Goal: Contribute content

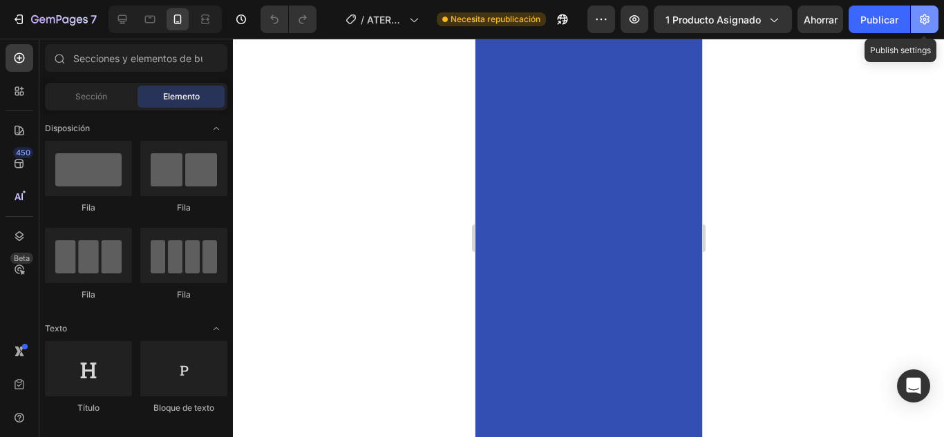
click at [921, 22] on icon "button" at bounding box center [924, 20] width 10 height 10
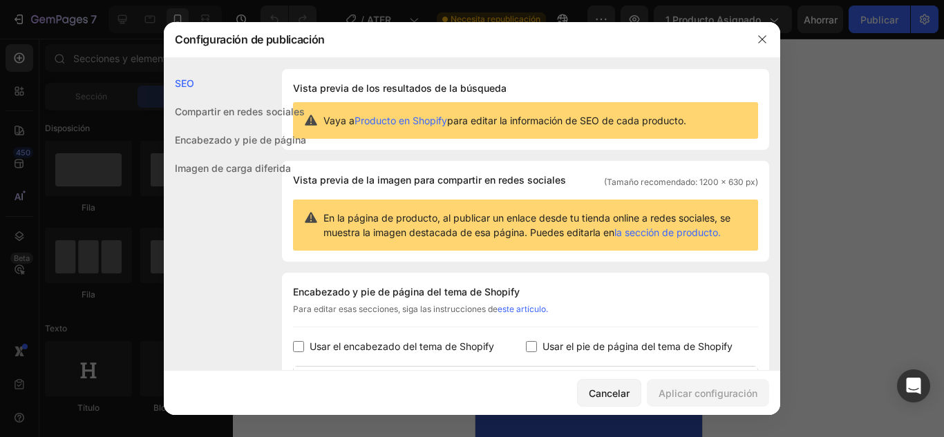
click at [760, 32] on button "button" at bounding box center [762, 39] width 22 height 22
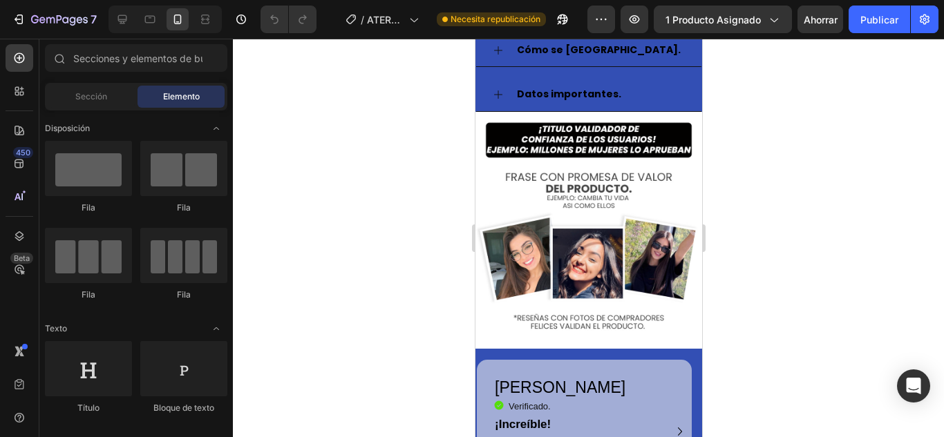
scroll to position [501, 0]
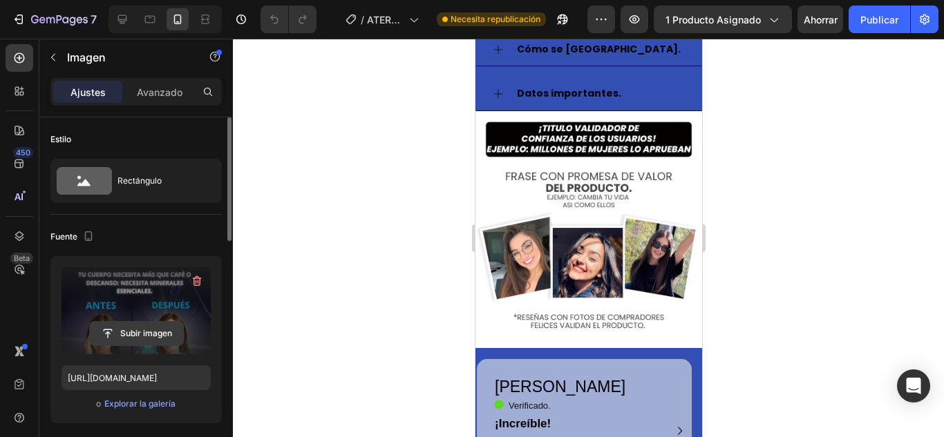
click at [126, 330] on input "file" at bounding box center [136, 333] width 93 height 23
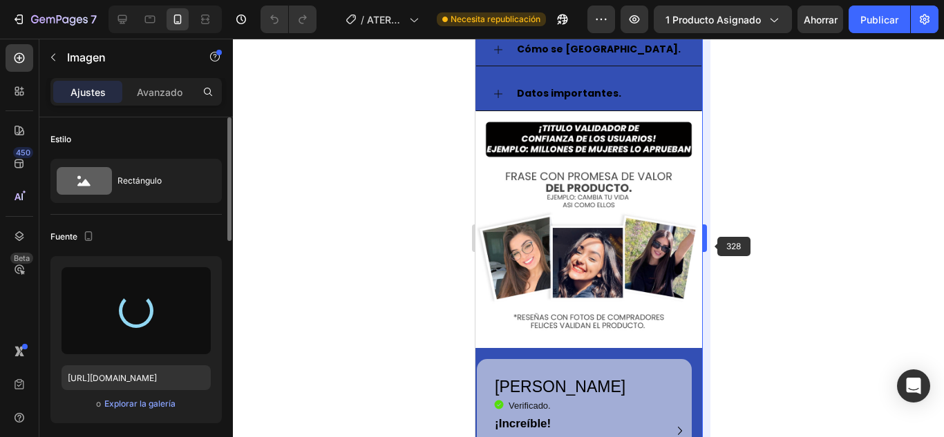
type input "[URL][DOMAIN_NAME]"
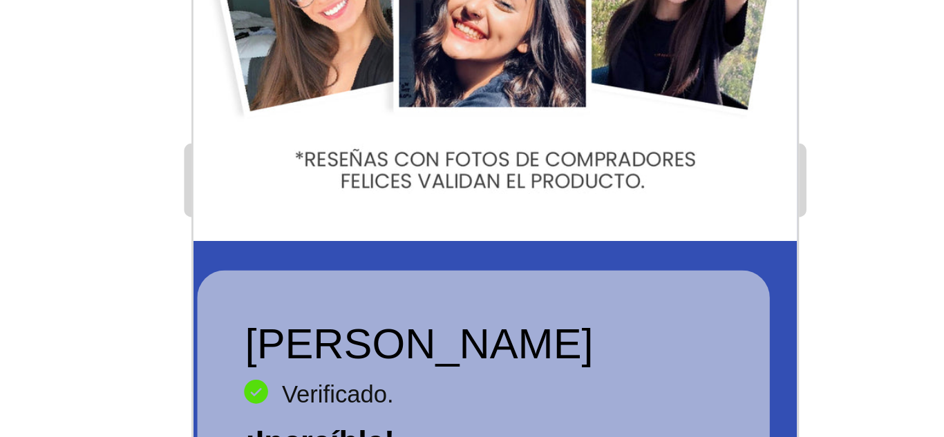
scroll to position [605, 0]
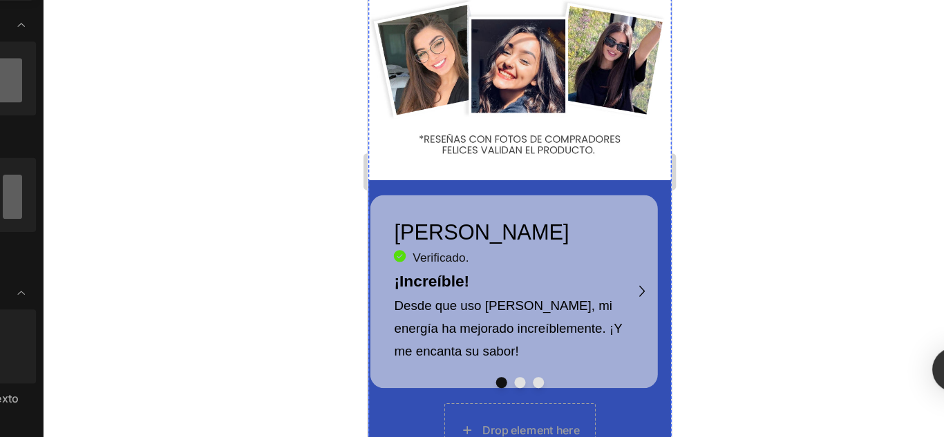
scroll to position [0, 0]
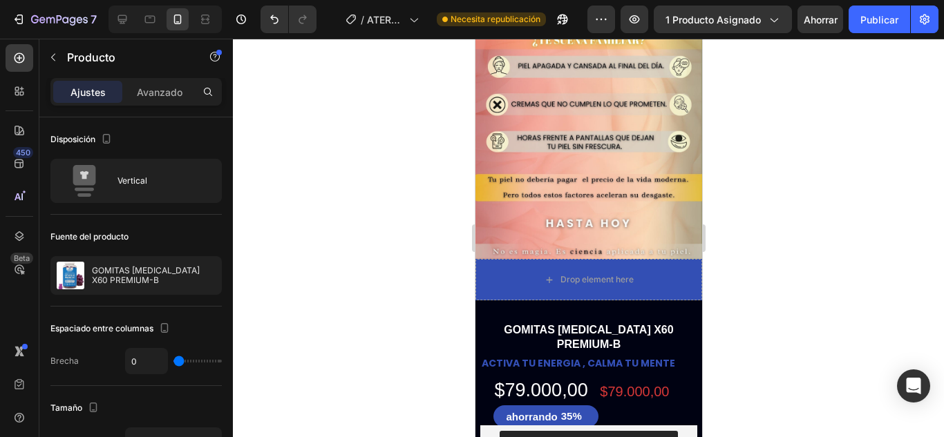
scroll to position [656, 0]
